Goal: Information Seeking & Learning: Get advice/opinions

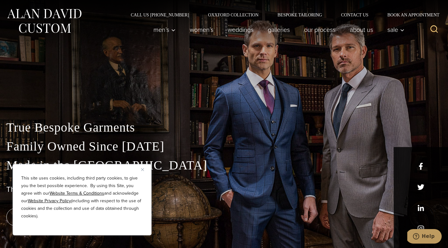
click at [142, 168] on img "Close" at bounding box center [142, 169] width 3 height 3
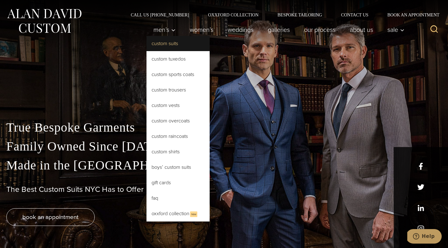
click at [162, 45] on link "Custom Suits" at bounding box center [177, 43] width 63 height 15
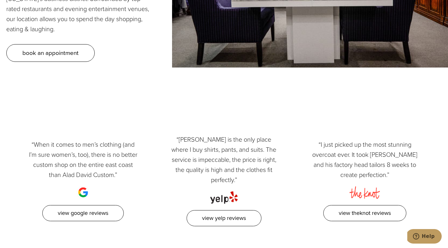
scroll to position [2823, 0]
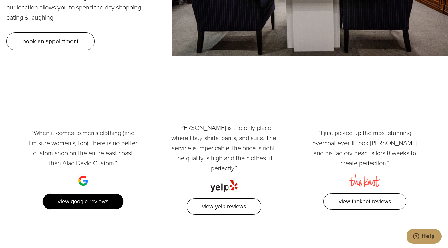
click at [91, 193] on link "View Google Reviews" at bounding box center [82, 201] width 81 height 16
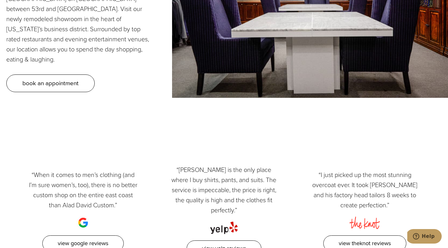
scroll to position [2781, 0]
click at [219, 241] on link "View Yelp Reviews" at bounding box center [223, 249] width 75 height 16
